Goal: Find specific page/section: Find specific page/section

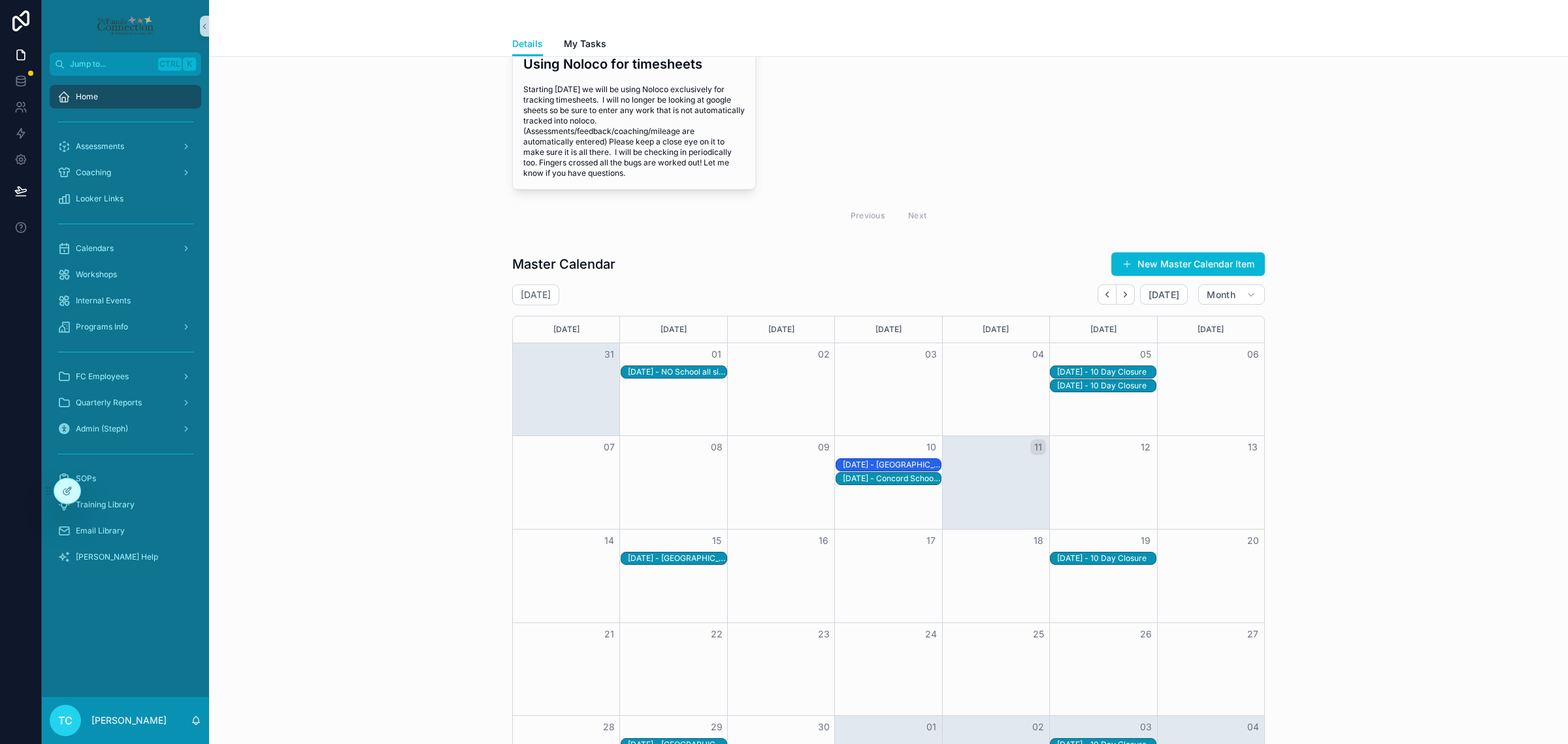
scroll to position [735, 0]
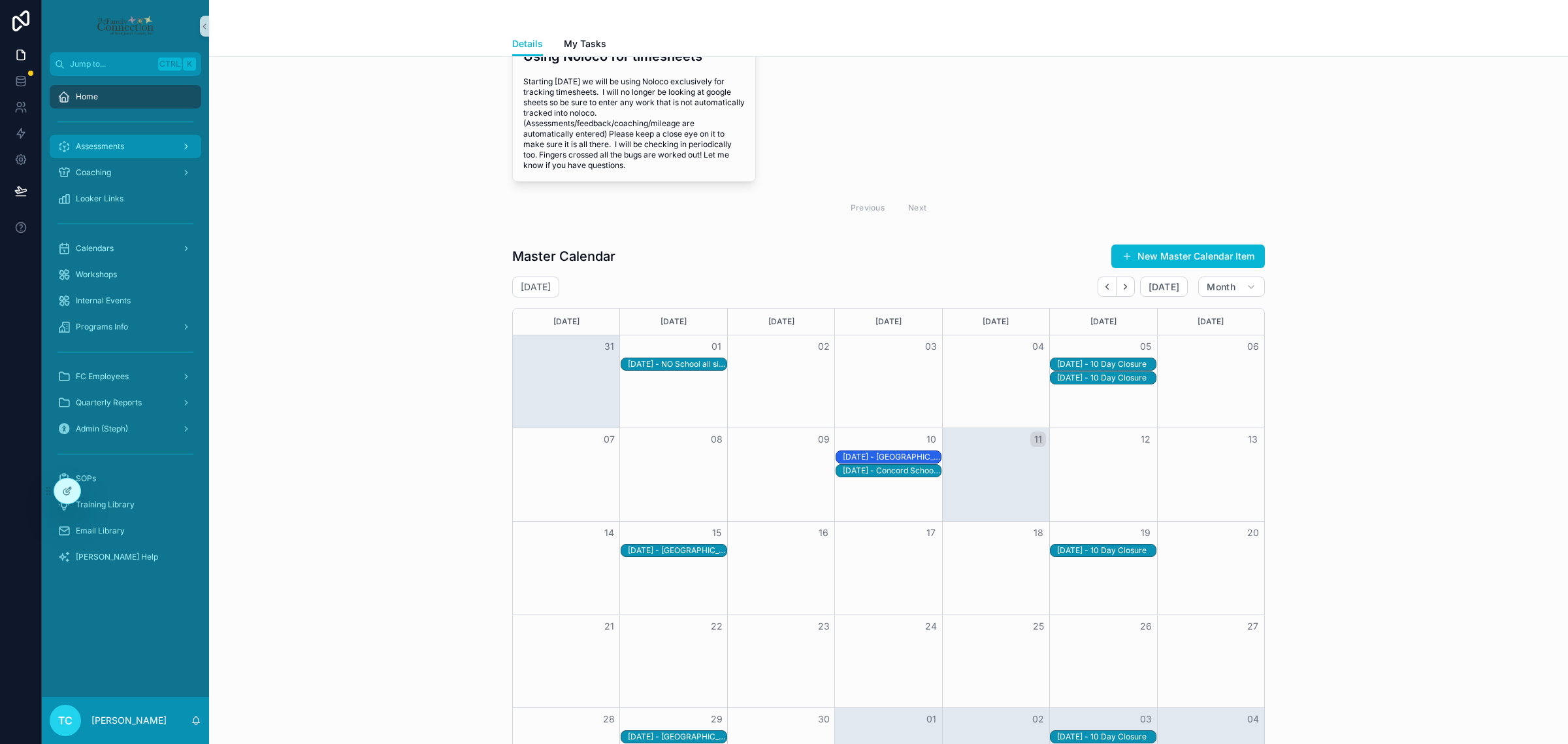
drag, startPoint x: 129, startPoint y: 147, endPoint x: 132, endPoint y: 157, distance: 10.4
click at [129, 147] on div "Assessments" at bounding box center [125, 146] width 136 height 21
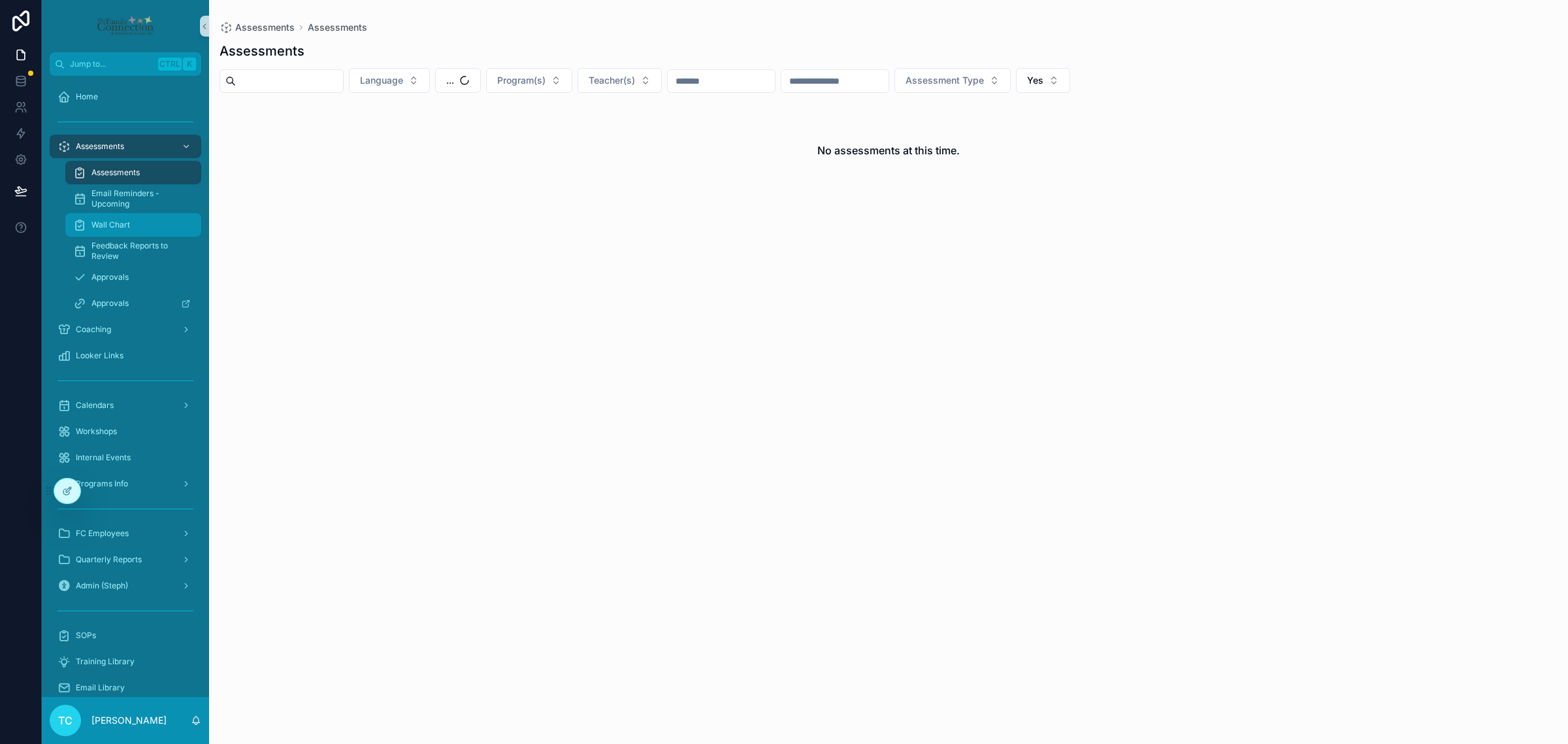
click at [141, 230] on div "Wall Chart" at bounding box center [133, 225] width 120 height 21
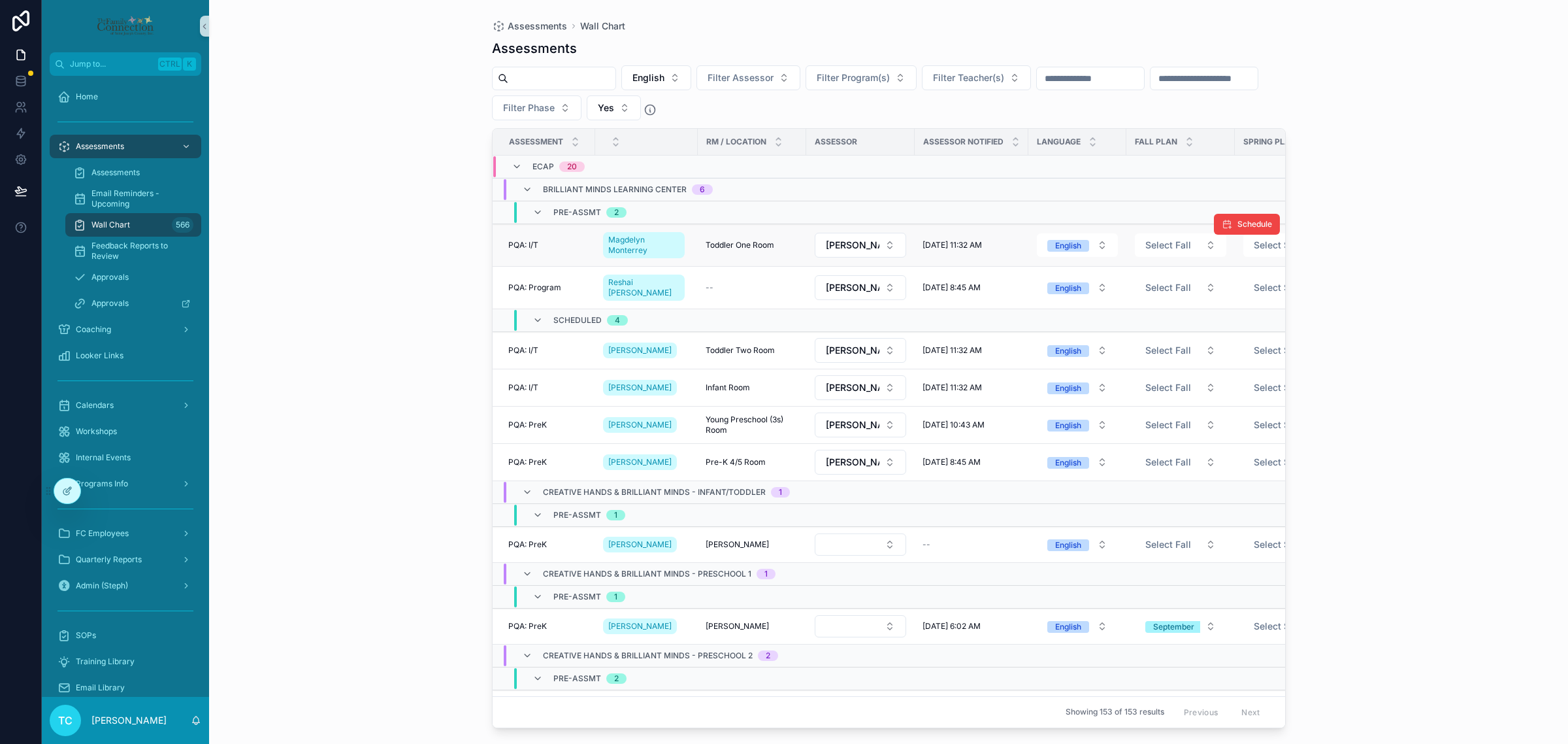
click at [538, 240] on td "PQA: I/T PQA: I/T" at bounding box center [544, 245] width 102 height 42
click at [534, 246] on span "PQA: I/T" at bounding box center [523, 244] width 30 height 10
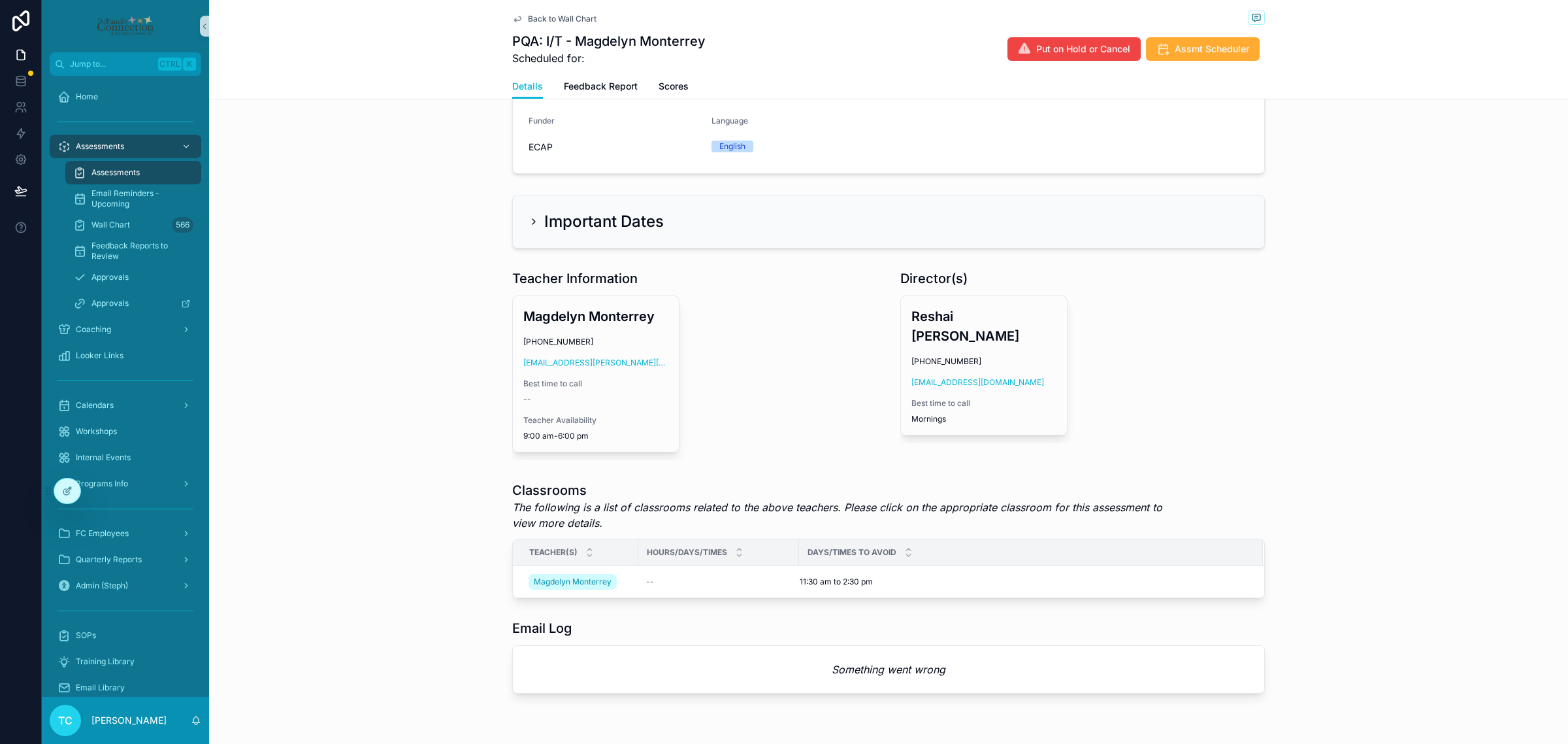
scroll to position [289, 0]
